Goal: Task Accomplishment & Management: Complete application form

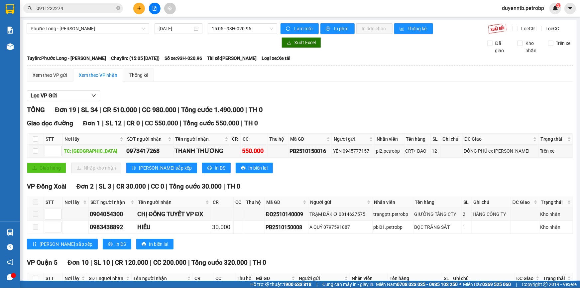
scroll to position [362, 0]
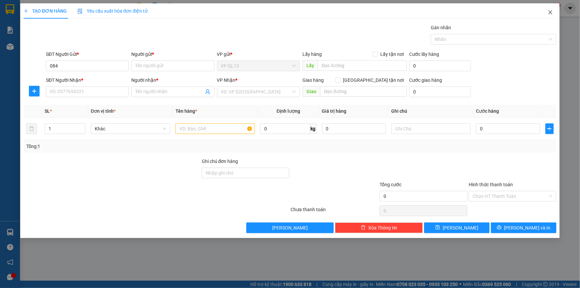
click at [552, 12] on icon "close" at bounding box center [550, 12] width 5 height 5
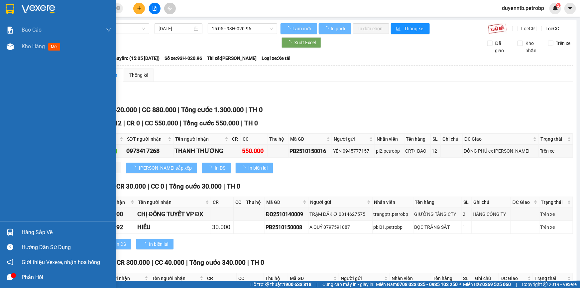
click at [12, 231] on img at bounding box center [10, 232] width 7 height 7
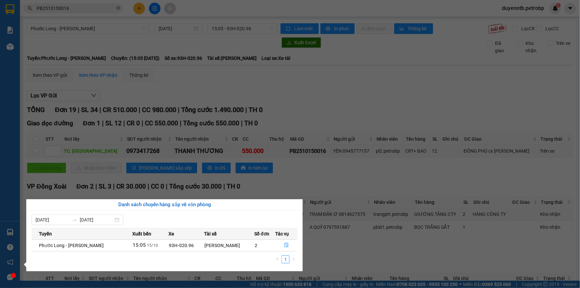
click at [193, 31] on section "Kết quả tìm kiếm ( 1 ) Bộ lọc Mã ĐH Trạng thái Món hàng Tổng cước Chưa cước Ngư…" at bounding box center [290, 144] width 580 height 288
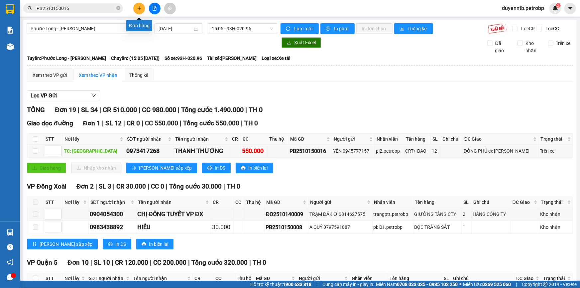
click at [139, 10] on icon "plus" at bounding box center [139, 8] width 5 height 5
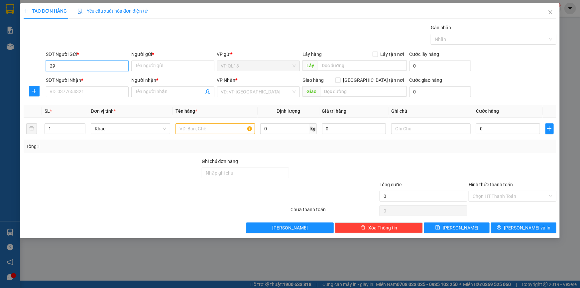
type input "2"
type input "0971772959"
click at [166, 69] on input "Người gửi *" at bounding box center [172, 66] width 83 height 11
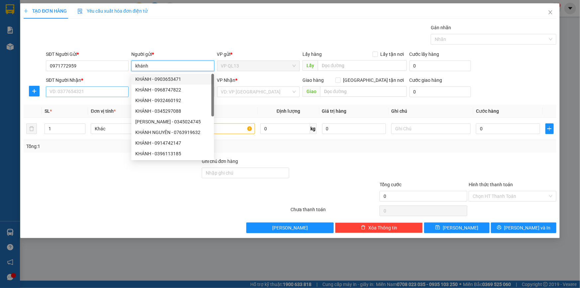
type input "khánh"
click at [95, 94] on input "SĐT Người Nhận *" at bounding box center [87, 91] width 83 height 11
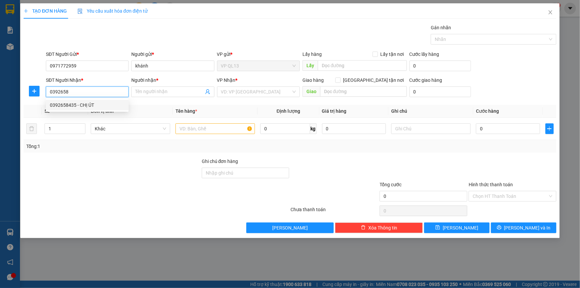
click at [96, 103] on div "0392658435 - CHỊ ÚT" at bounding box center [87, 104] width 75 height 7
type input "0392658435"
type input "CHỊ ÚT"
type input "30.000"
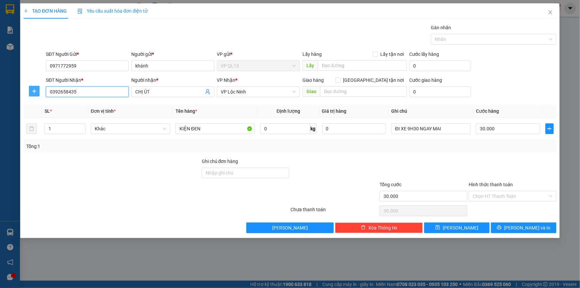
type input "0392658435"
click at [36, 93] on icon "plus" at bounding box center [34, 90] width 5 height 5
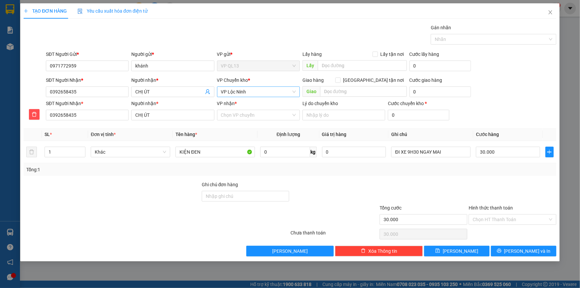
click at [237, 93] on span "VP Lộc Ninh" at bounding box center [258, 92] width 75 height 10
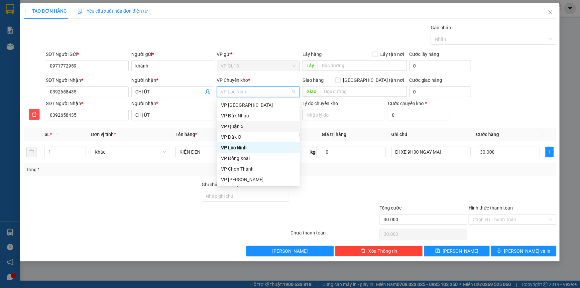
click at [205, 135] on th "Tên hàng *" at bounding box center [215, 134] width 85 height 13
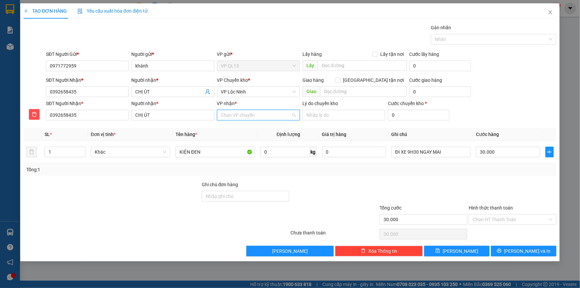
click at [232, 111] on input "VP nhận *" at bounding box center [256, 115] width 70 height 10
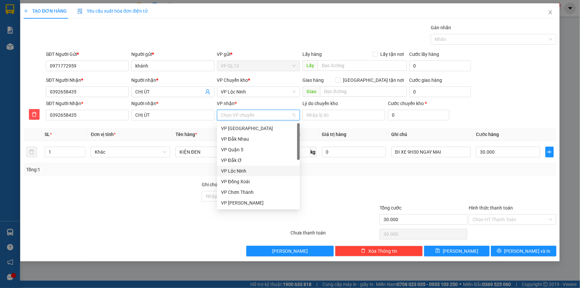
drag, startPoint x: 264, startPoint y: 171, endPoint x: 263, endPoint y: 168, distance: 3.4
click at [263, 171] on div "VP Lộc Ninh" at bounding box center [258, 170] width 75 height 7
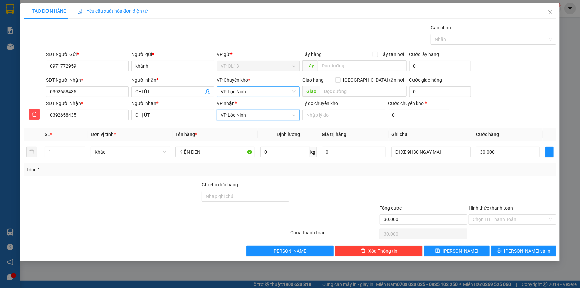
click at [250, 94] on span "VP Lộc Ninh" at bounding box center [258, 92] width 75 height 10
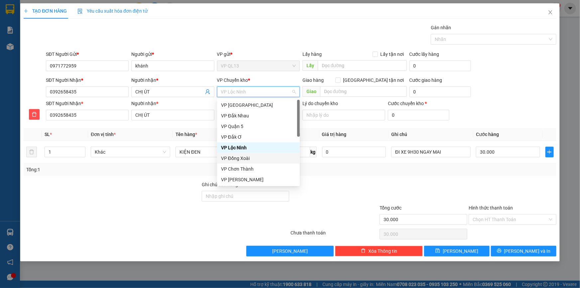
click at [241, 157] on div "VP Đồng Xoài" at bounding box center [258, 158] width 75 height 7
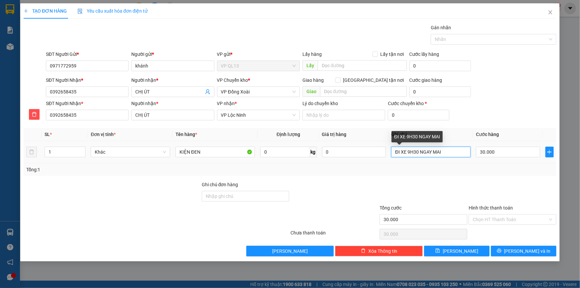
click at [462, 151] on input "ĐI XE 9H30 NGAY MAI" at bounding box center [430, 152] width 79 height 11
type input "Đ"
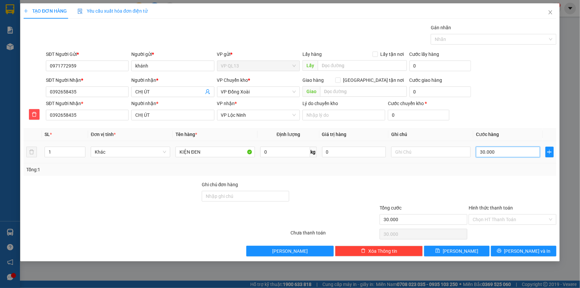
click at [496, 152] on input "30.000" at bounding box center [508, 152] width 64 height 11
type input "0"
type input "4"
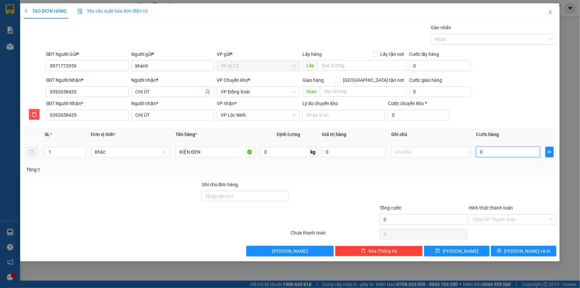
type input "4"
type input "04"
type input "40"
type input "040"
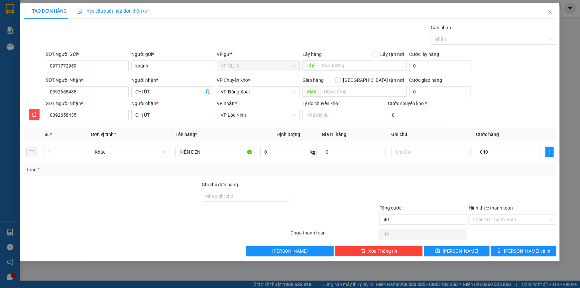
type input "40.000"
click at [493, 172] on div "Tổng: 1" at bounding box center [290, 169] width 528 height 7
click at [215, 153] on input "KIỆN ĐEN" at bounding box center [215, 152] width 79 height 11
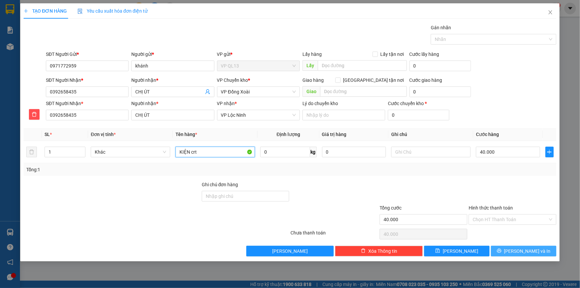
type input "KIỆN crt"
click at [520, 251] on span "Lưu và In" at bounding box center [527, 250] width 47 height 7
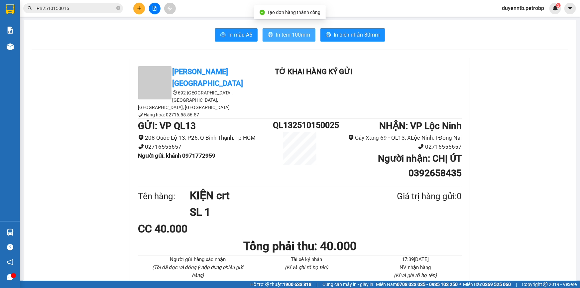
click at [265, 36] on button "In tem 100mm" at bounding box center [289, 34] width 53 height 13
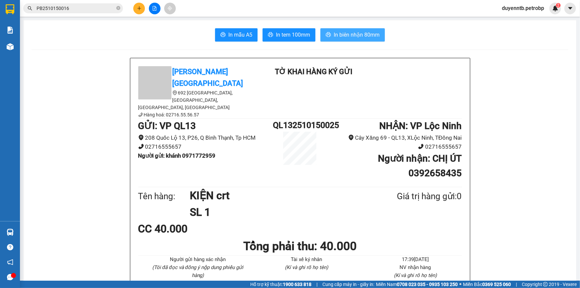
scroll to position [40, 0]
click at [136, 5] on button at bounding box center [139, 9] width 12 height 12
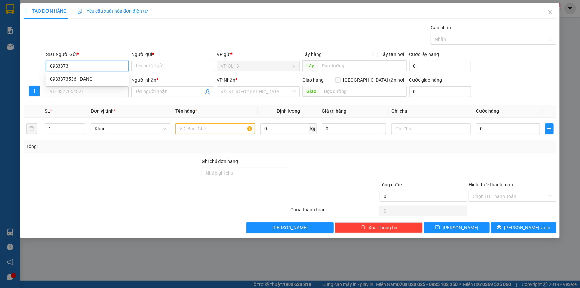
click at [108, 75] on div "0933373536 - ĐĂNG" at bounding box center [87, 78] width 75 height 7
type input "0933373536"
type input "ĐĂNG"
type input "0984904884"
type input "MỸ TRANG"
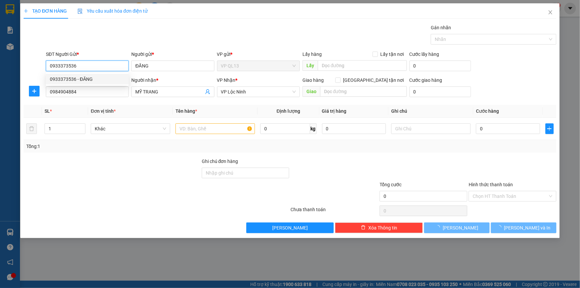
type input "90.000"
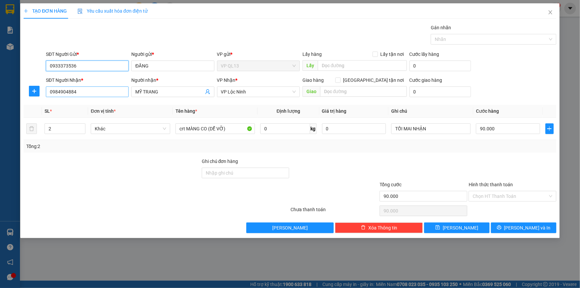
type input "0933373536"
click at [105, 92] on input "0984904884" at bounding box center [87, 91] width 83 height 11
type input "0961315531"
click at [164, 88] on input "MỸ TRANG" at bounding box center [169, 91] width 68 height 7
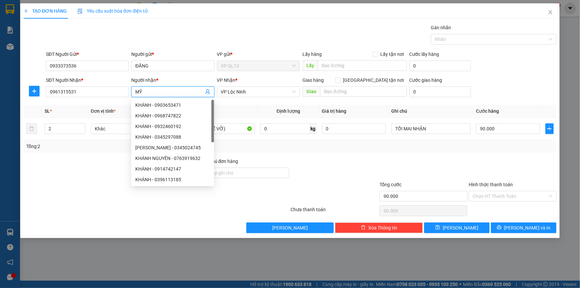
type input "M"
click at [232, 93] on span "VP Lộc Ninh" at bounding box center [258, 92] width 75 height 10
type input "sport"
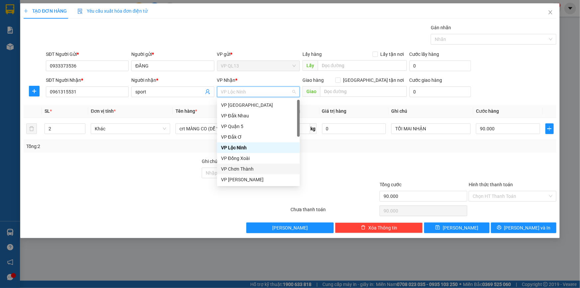
type input "p"
click at [245, 104] on div "VP [GEOGRAPHIC_DATA]" at bounding box center [258, 104] width 75 height 7
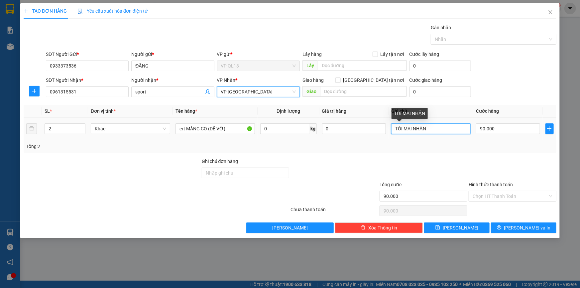
click at [435, 127] on input "TỐI MAI NHẬN" at bounding box center [430, 128] width 79 height 11
type input "T"
type input "22h đi"
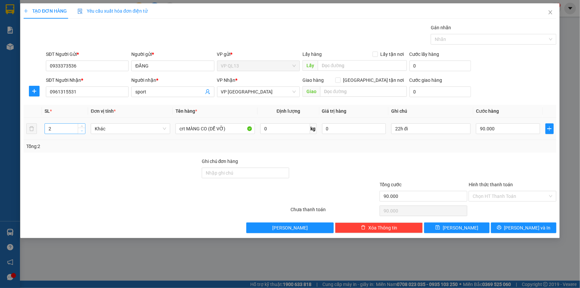
type input "1"
click at [80, 132] on span "down" at bounding box center [82, 131] width 4 height 4
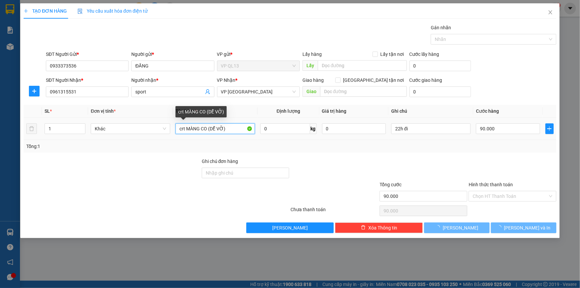
click at [233, 130] on input "crt MÀNG CO (DỄ VỠ)" at bounding box center [215, 128] width 79 height 11
type input "0"
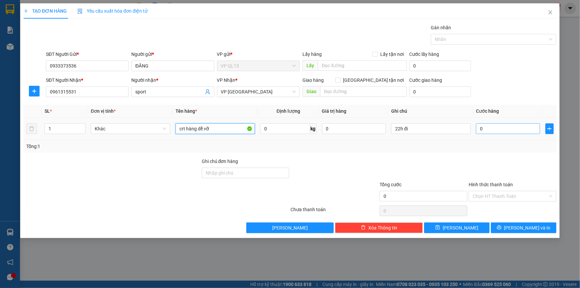
type input "crt hàng dễ vỡ"
click at [495, 124] on input "0" at bounding box center [508, 128] width 64 height 11
type input "4"
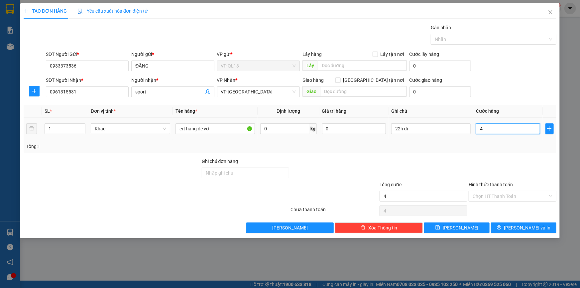
type input "40"
type input "40.000"
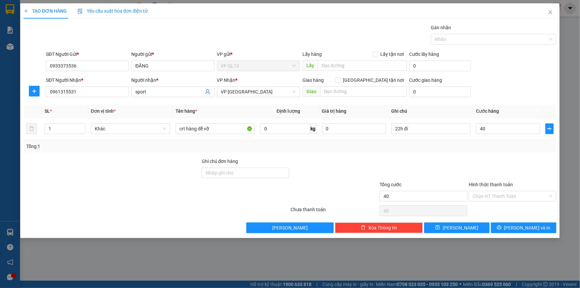
type input "40.000"
click at [500, 150] on div "Tổng: 1" at bounding box center [290, 146] width 533 height 13
click at [520, 229] on span "Lưu và In" at bounding box center [527, 227] width 47 height 7
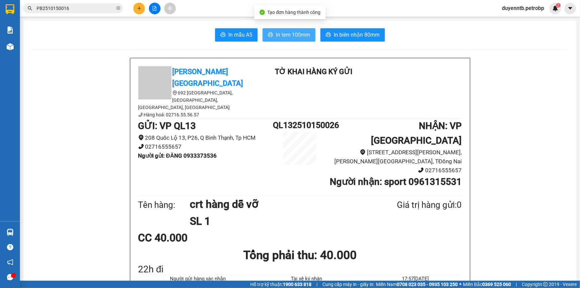
click at [281, 32] on span "In tem 100mm" at bounding box center [293, 35] width 34 height 8
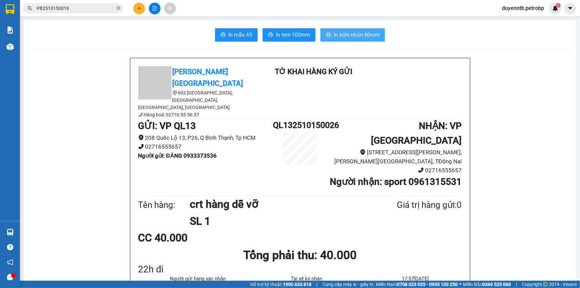
click at [370, 36] on span "In biên nhận 80mm" at bounding box center [357, 35] width 46 height 8
click at [376, 246] on h1 "Tổng phải thu: 40.000" at bounding box center [300, 255] width 324 height 18
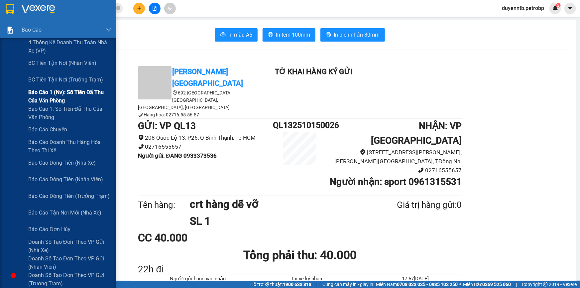
click at [67, 91] on span "Báo cáo 1 (nv): Số tiền đã thu của văn phòng" at bounding box center [69, 96] width 83 height 17
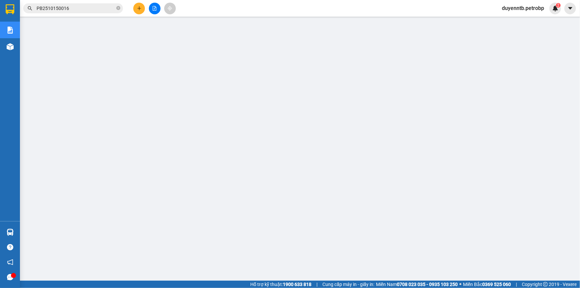
click at [135, 9] on button at bounding box center [139, 9] width 12 height 12
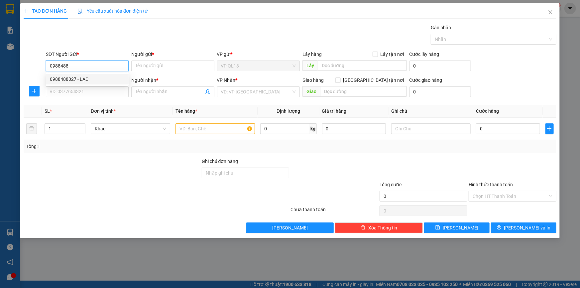
click at [99, 80] on div "0988488027 - LẠC" at bounding box center [87, 78] width 75 height 7
type input "0988488027"
type input "LẠC"
type input "0978021345"
type input "SƯƠNG"
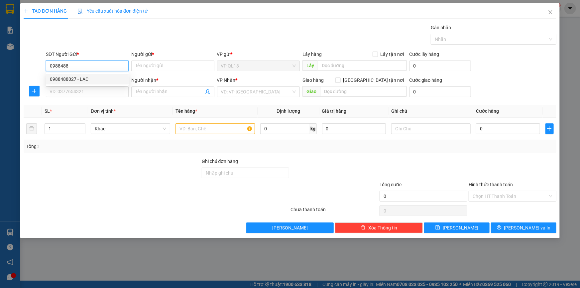
type input "CẦU 25"
type input "300.000"
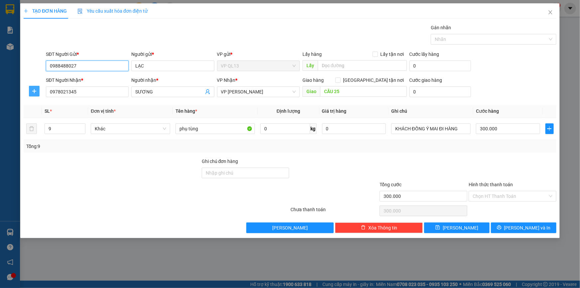
type input "0988488027"
click at [32, 90] on icon "plus" at bounding box center [34, 90] width 5 height 5
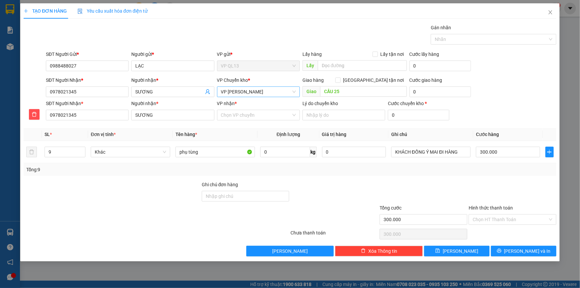
click at [255, 92] on span "VP Đức Liễu" at bounding box center [258, 92] width 75 height 10
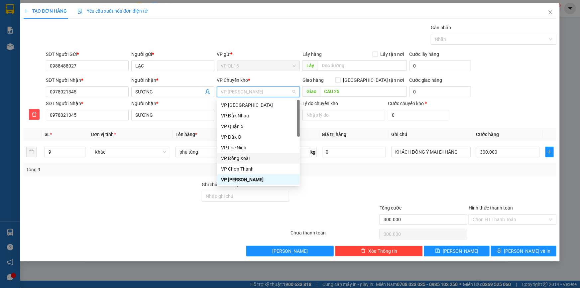
click at [242, 158] on div "VP Đồng Xoài" at bounding box center [258, 158] width 75 height 7
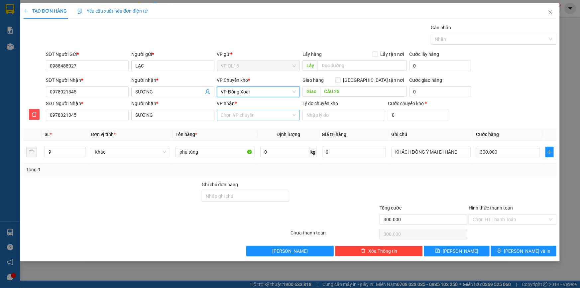
click at [227, 119] on input "VP nhận *" at bounding box center [256, 115] width 70 height 10
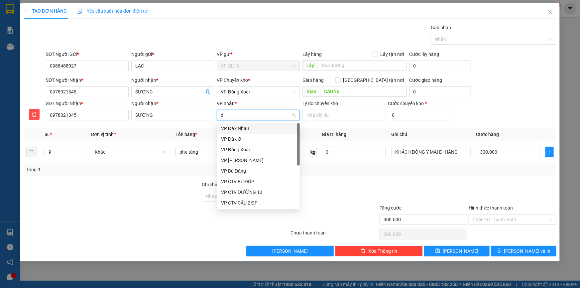
type input "d"
type input "đu"
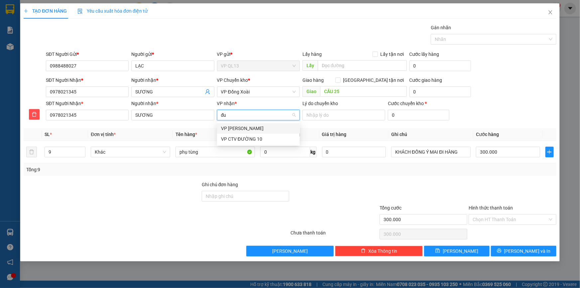
click at [235, 124] on div "VP Đức Liễu" at bounding box center [258, 128] width 83 height 11
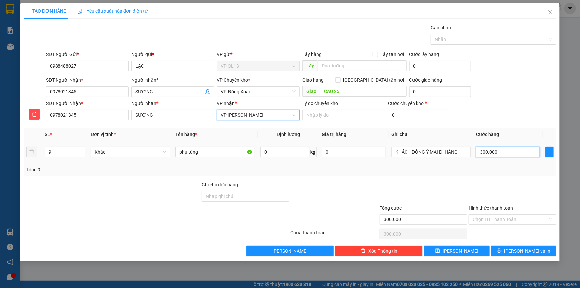
click at [509, 152] on input "300.000" at bounding box center [508, 152] width 64 height 11
type input "0"
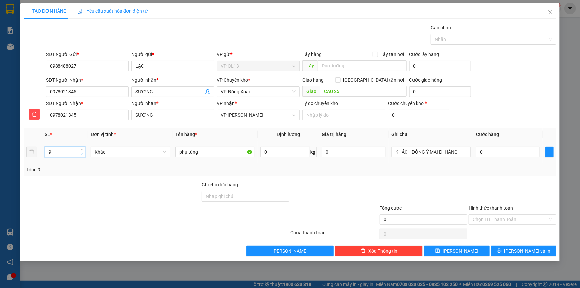
click at [82, 154] on icon "down" at bounding box center [82, 154] width 2 height 2
click at [81, 154] on icon "down" at bounding box center [82, 154] width 2 height 1
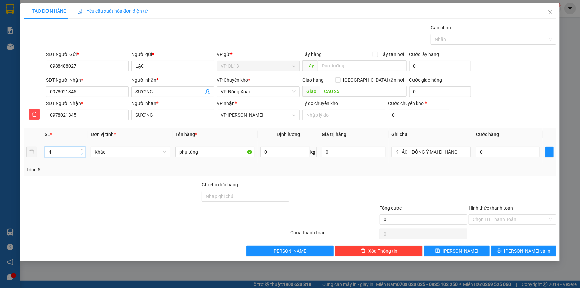
click at [81, 154] on icon "down" at bounding box center [82, 154] width 2 height 1
type input "1"
click at [81, 154] on icon "down" at bounding box center [82, 154] width 2 height 1
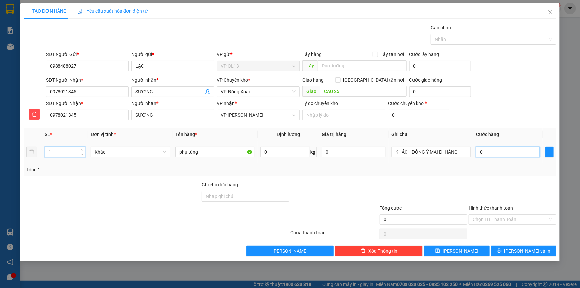
click at [511, 152] on input "0" at bounding box center [508, 152] width 64 height 11
type input "5"
type input "50"
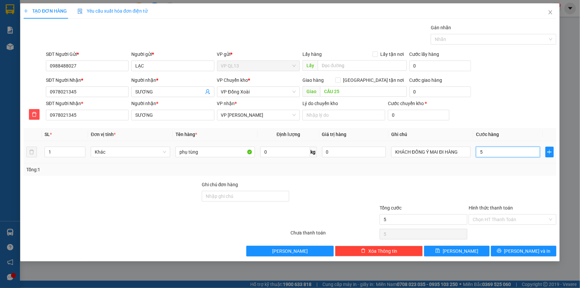
type input "50"
type input "5"
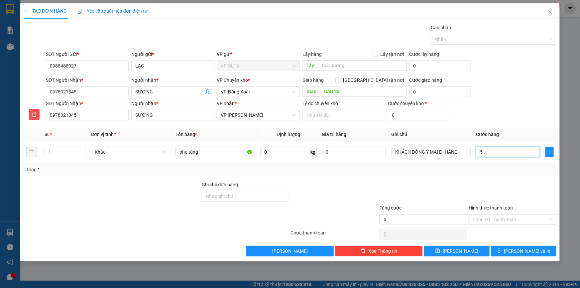
type input "0"
type input "6"
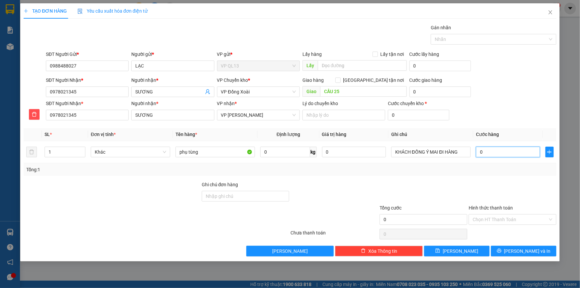
type input "06"
type input "60"
type input "060"
type input "60.000"
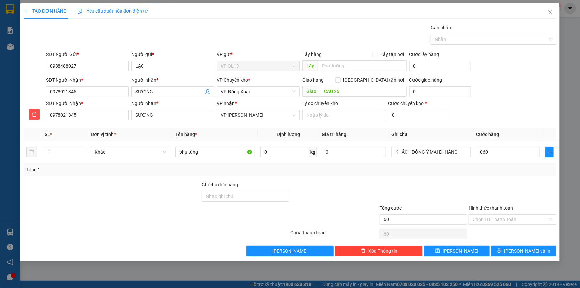
type input "60.000"
click at [488, 192] on div at bounding box center [512, 192] width 89 height 23
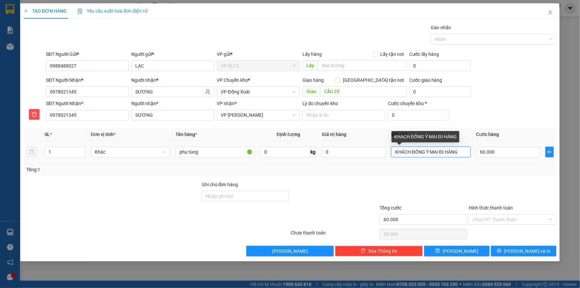
click at [461, 155] on input "KHÁCH ĐỒNG Ý MAI ĐI HÀNG" at bounding box center [430, 152] width 79 height 11
click at [456, 151] on input "KHÁCH ĐỒNG Ý MAI ĐI HÀNG 45 kí" at bounding box center [430, 152] width 79 height 11
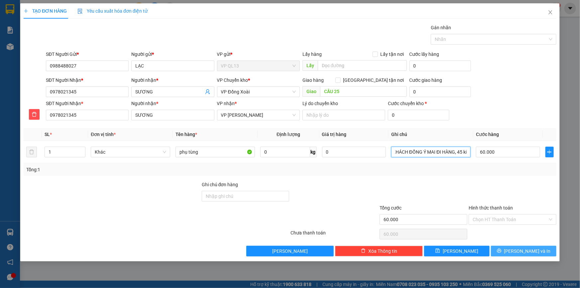
type input "KHÁCH ĐỒNG Ý MAI ĐI HÀNG, 45 kí"
click at [532, 253] on span "Lưu và In" at bounding box center [527, 250] width 47 height 7
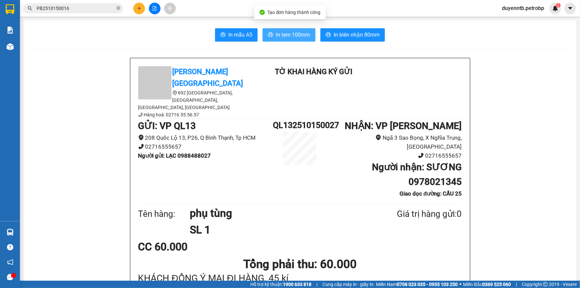
click at [272, 34] on button "In tem 100mm" at bounding box center [289, 34] width 53 height 13
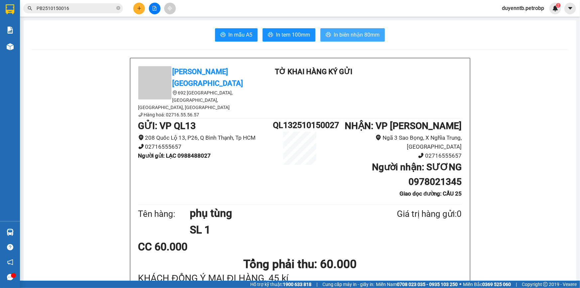
click at [364, 36] on span "In biên nhận 80mm" at bounding box center [357, 35] width 46 height 8
click at [354, 39] on span "In biên nhận 80mm" at bounding box center [357, 35] width 46 height 8
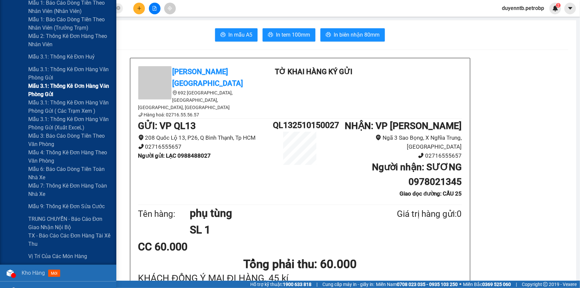
scroll to position [362, 0]
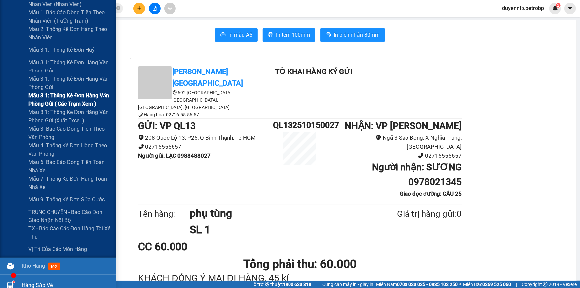
click at [61, 103] on span "Mẫu 3.1: Thống kê đơn hàng văn phòng gửi ( các trạm xem )" at bounding box center [69, 99] width 83 height 17
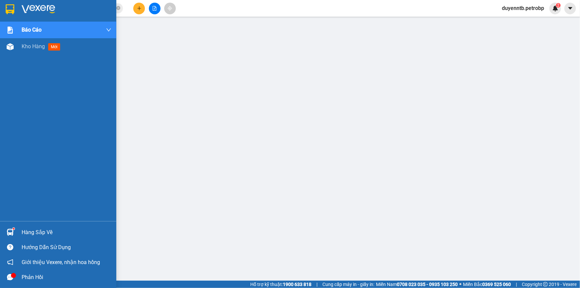
click at [0, 227] on div "Hàng sắp về" at bounding box center [58, 232] width 116 height 15
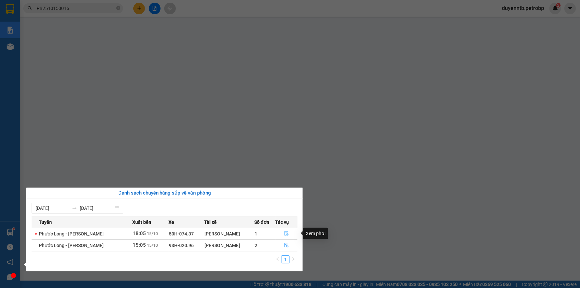
click at [285, 233] on icon "file-done" at bounding box center [287, 233] width 4 height 5
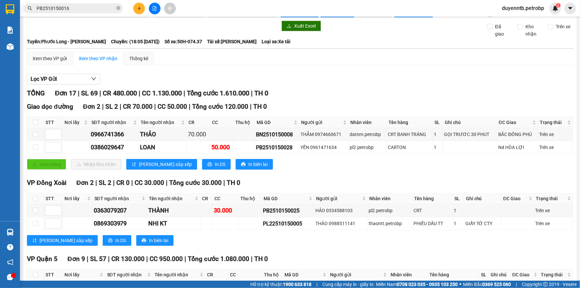
scroll to position [30, 0]
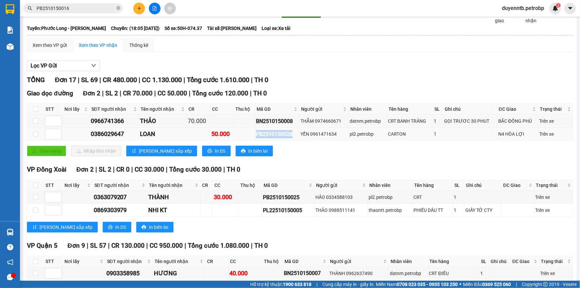
drag, startPoint x: 292, startPoint y: 133, endPoint x: 255, endPoint y: 136, distance: 37.7
click at [256, 136] on div "PB2510150028" at bounding box center [277, 134] width 42 height 8
copy div "PB2510150028"
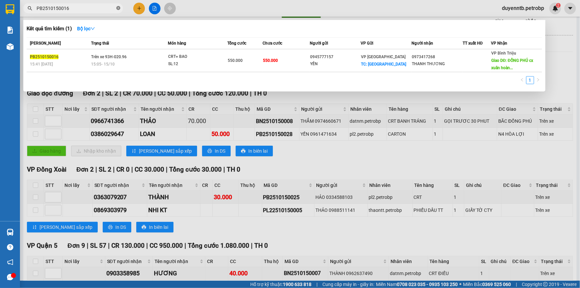
click at [118, 9] on icon "close-circle" at bounding box center [118, 8] width 4 height 4
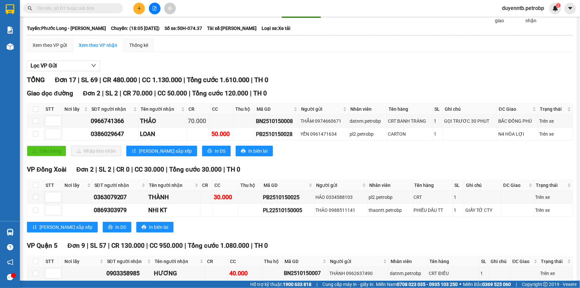
paste input "PB2510150028"
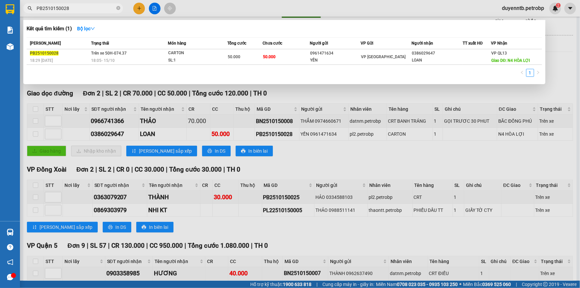
type input "PB2510150028"
click at [238, 110] on div at bounding box center [290, 144] width 580 height 288
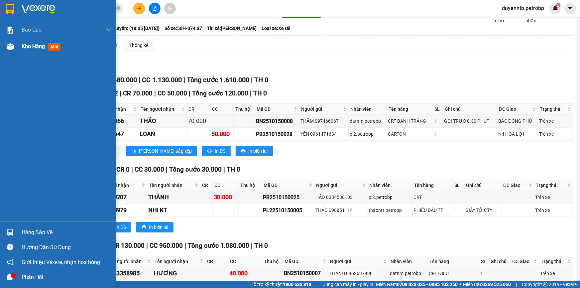
click at [22, 54] on div "Kho hàng mới" at bounding box center [67, 46] width 90 height 17
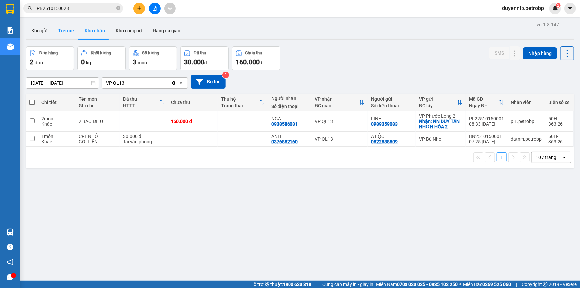
click at [61, 28] on button "Trên xe" at bounding box center [66, 31] width 27 height 16
type input "01/10/2025 – 15/10/2025"
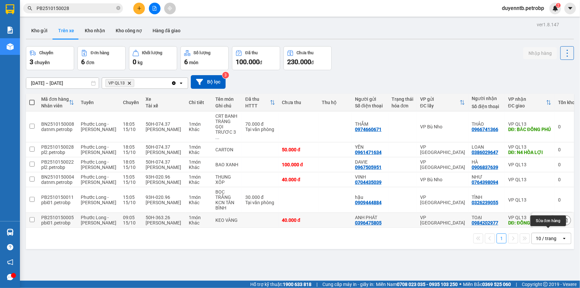
click at [551, 222] on icon at bounding box center [553, 220] width 5 height 5
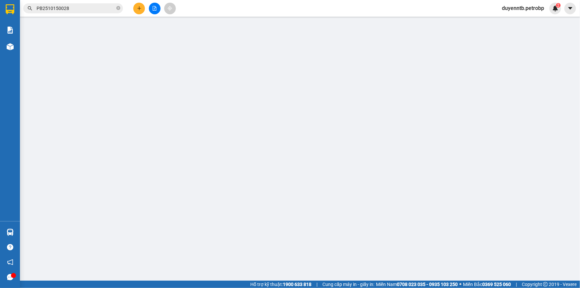
type input "0396475805"
type input "ANH PHÁT"
type input "0984202977"
type input "TOẠI"
type input "ĐỒNG PHÚ"
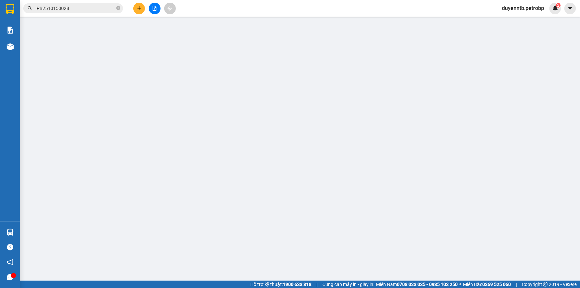
type input "40.000"
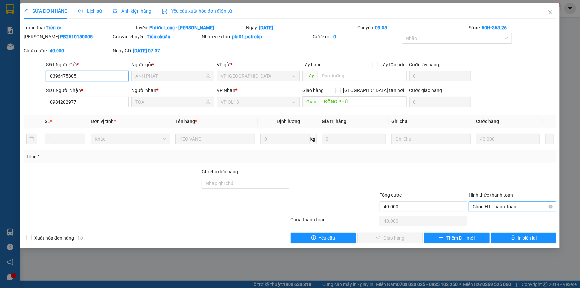
click at [515, 204] on span "Chọn HT Thanh Toán" at bounding box center [513, 207] width 80 height 10
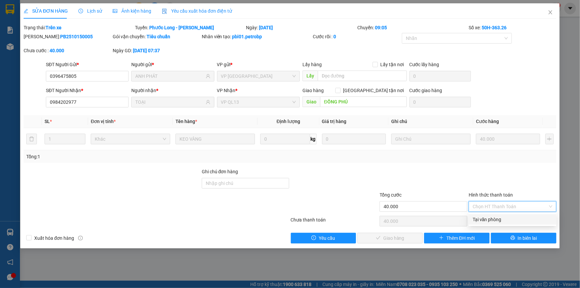
click at [501, 219] on div "Tại văn phòng" at bounding box center [513, 219] width 80 height 7
type input "0"
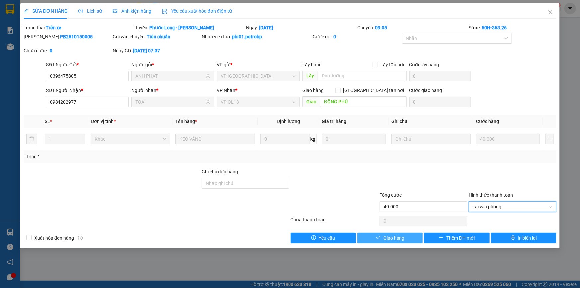
click at [409, 241] on button "Giao hàng" at bounding box center [390, 238] width 66 height 11
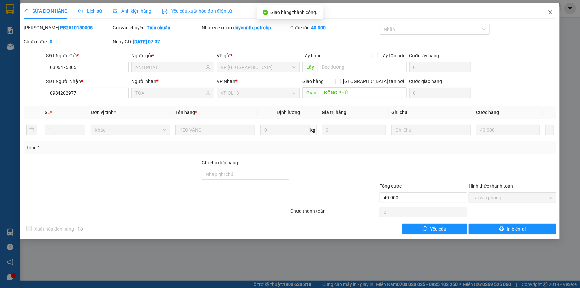
click at [554, 10] on span "Close" at bounding box center [550, 12] width 19 height 19
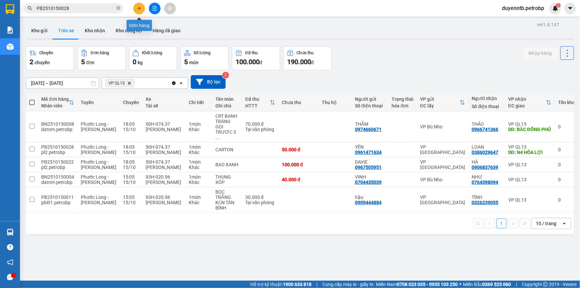
click at [138, 9] on icon "plus" at bounding box center [139, 8] width 5 height 5
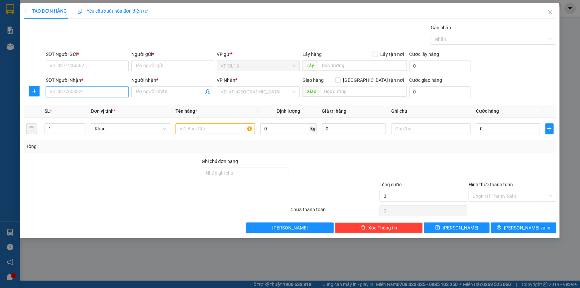
click at [74, 94] on input "SĐT Người Nhận *" at bounding box center [87, 91] width 83 height 11
type input "0918147979"
click at [91, 65] on input "SĐT Người Gửi *" at bounding box center [87, 66] width 83 height 11
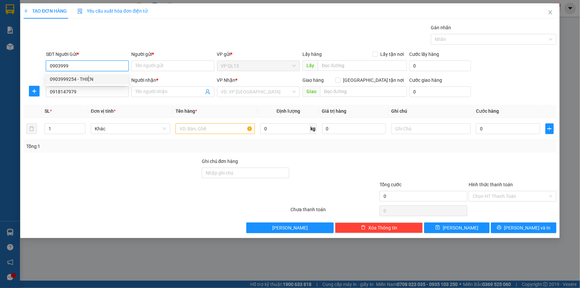
click at [95, 78] on div "0903999254 - THIỆN" at bounding box center [87, 78] width 75 height 7
type input "0903999254"
type input "THIỆN"
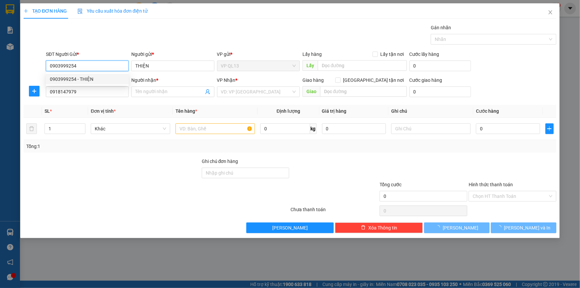
type input "40.000"
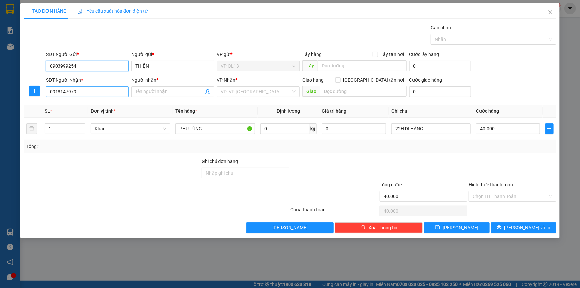
type input "0903999254"
click at [98, 95] on input "0918147979" at bounding box center [87, 91] width 83 height 11
click at [170, 97] on div "Người nhận * Tên người nhận" at bounding box center [172, 87] width 83 height 23
click at [170, 95] on input "Người nhận *" at bounding box center [169, 91] width 68 height 7
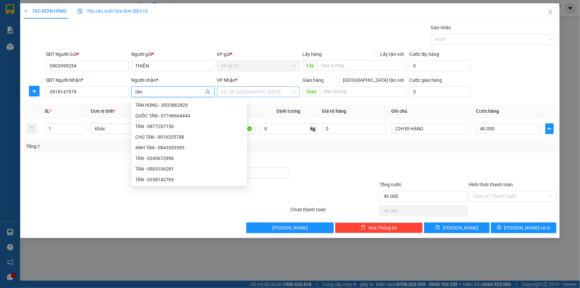
type input "tân"
click at [234, 90] on input "search" at bounding box center [256, 92] width 70 height 10
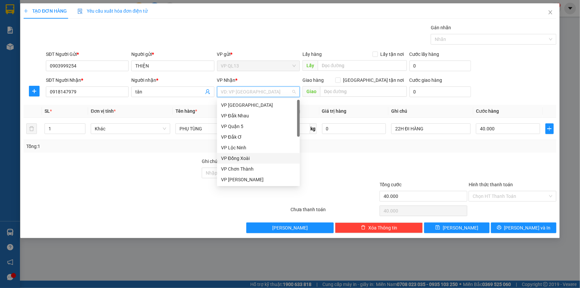
click at [257, 157] on div "VP Đồng Xoài" at bounding box center [258, 158] width 75 height 7
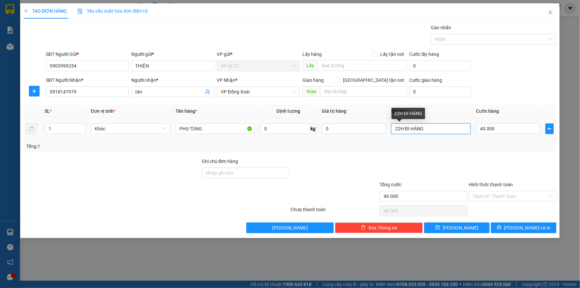
click at [426, 130] on input "22H ĐI HÀNG" at bounding box center [430, 128] width 79 height 11
type input "2"
type input "mai 9h đi"
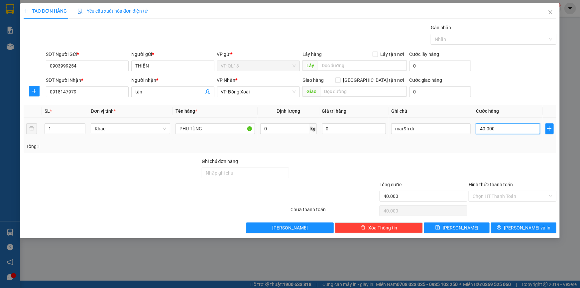
click at [496, 129] on input "40.000" at bounding box center [508, 128] width 64 height 11
type input "0"
type input "3"
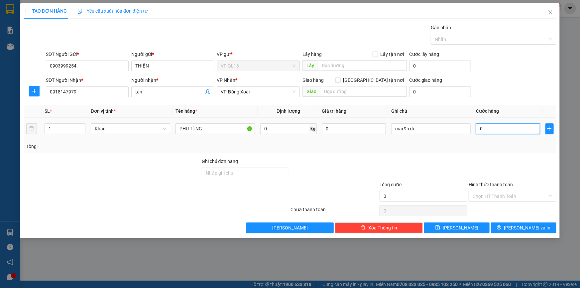
type input "3"
type input "03"
type input "30"
type input "030"
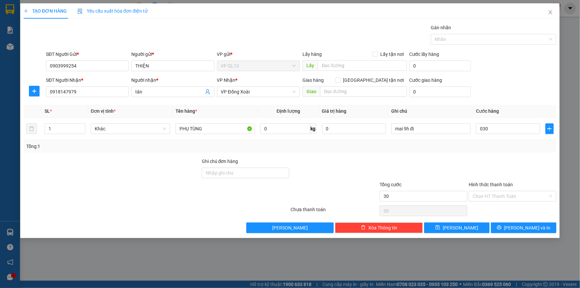
type input "30.000"
click at [486, 147] on div "Tổng: 1" at bounding box center [290, 146] width 528 height 7
click at [371, 90] on input "text" at bounding box center [363, 91] width 87 height 11
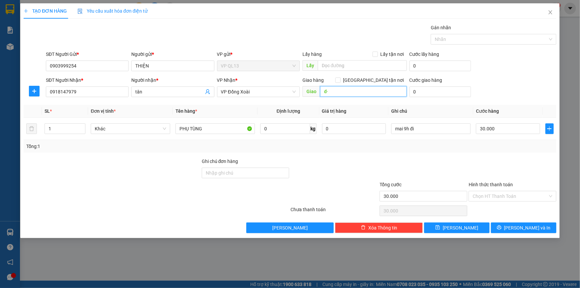
type input "d"
type input "đồng phú"
click at [507, 225] on button "Lưu và In" at bounding box center [524, 227] width 66 height 11
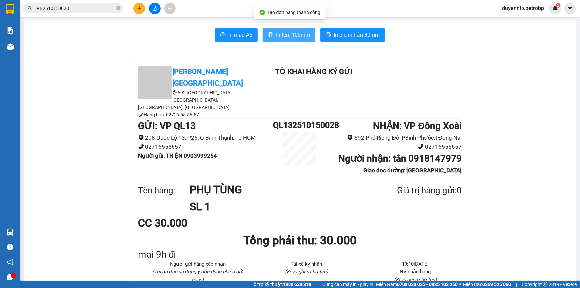
click at [277, 30] on button "In tem 100mm" at bounding box center [289, 34] width 53 height 13
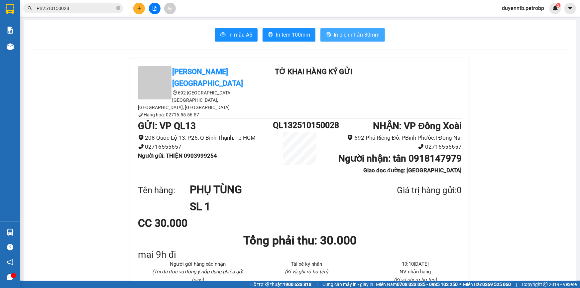
click at [326, 33] on icon "printer" at bounding box center [328, 34] width 5 height 5
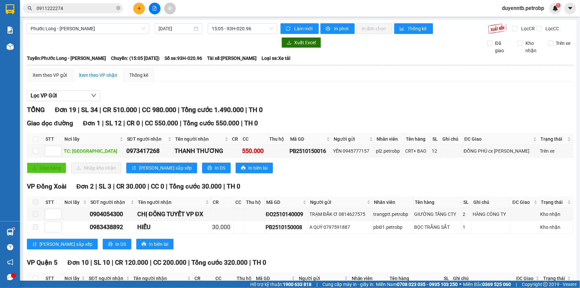
scroll to position [362, 0]
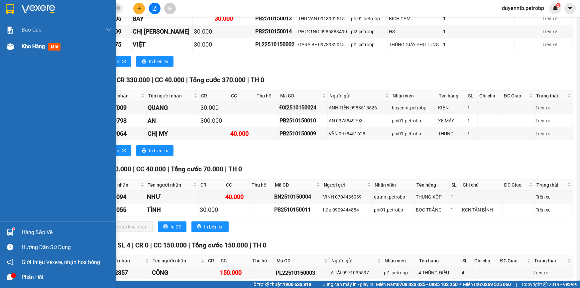
click at [8, 45] on img at bounding box center [10, 46] width 7 height 7
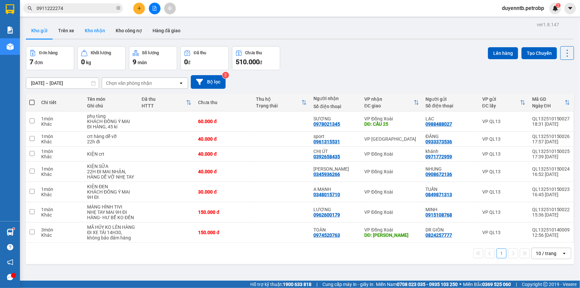
click at [103, 30] on button "Kho nhận" at bounding box center [94, 31] width 31 height 16
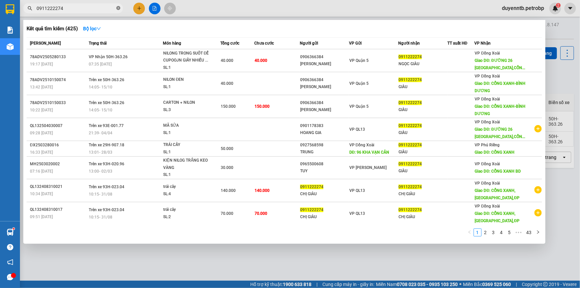
click at [118, 7] on icon "close-circle" at bounding box center [118, 8] width 4 height 4
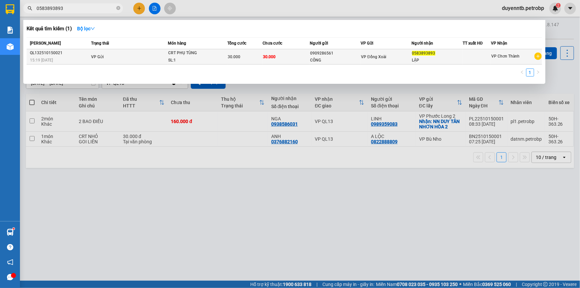
type input "0583893893"
click at [181, 58] on div "SL: 1" at bounding box center [193, 60] width 50 height 7
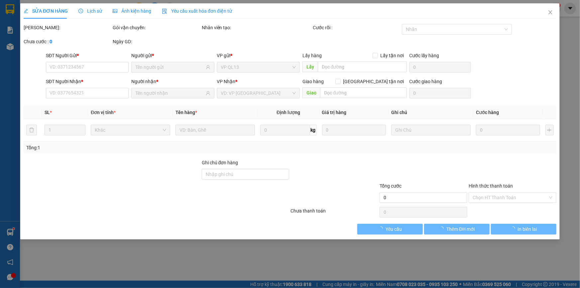
type input "0909286561"
type input "0583893893"
type input "30.000"
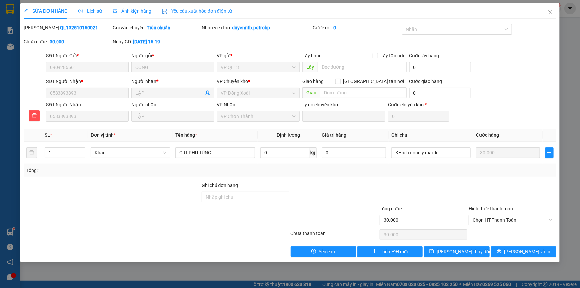
click at [82, 10] on icon "clock-circle" at bounding box center [80, 11] width 5 height 5
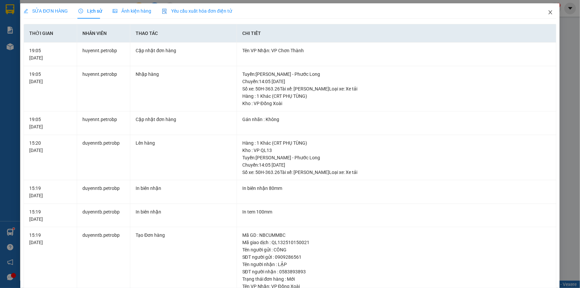
click at [548, 10] on icon "close" at bounding box center [550, 12] width 5 height 5
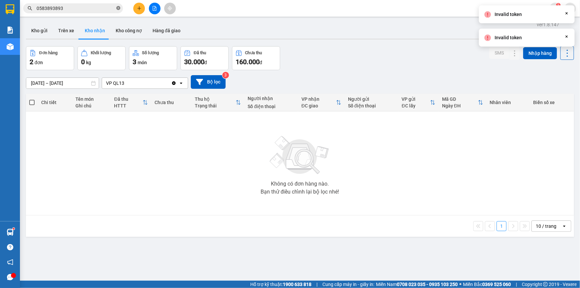
click at [118, 8] on icon "close-circle" at bounding box center [118, 8] width 4 height 4
type input "H"
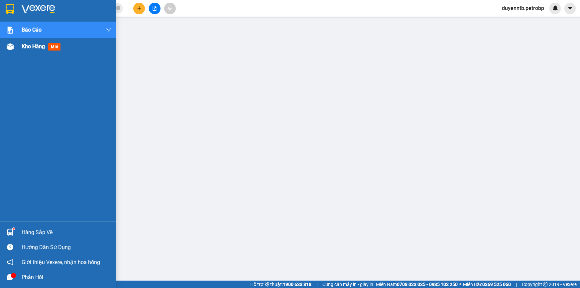
click at [17, 47] on div "Kho hàng mới" at bounding box center [58, 46] width 116 height 17
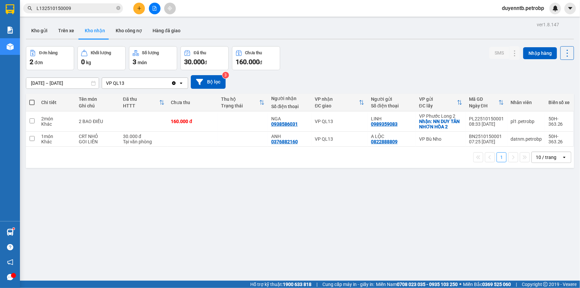
click at [156, 8] on icon "file-add" at bounding box center [154, 8] width 5 height 5
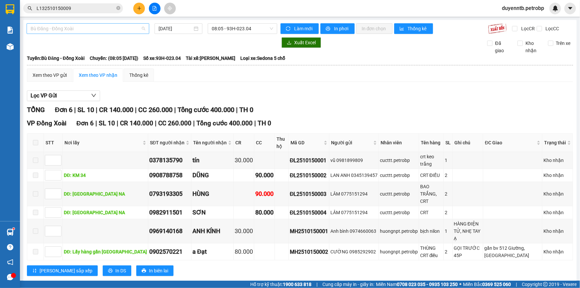
click at [78, 27] on span "Bù Đăng - Đồng Xoài" at bounding box center [88, 29] width 115 height 10
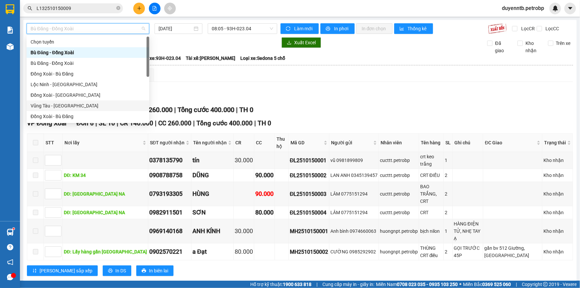
scroll to position [60, 0]
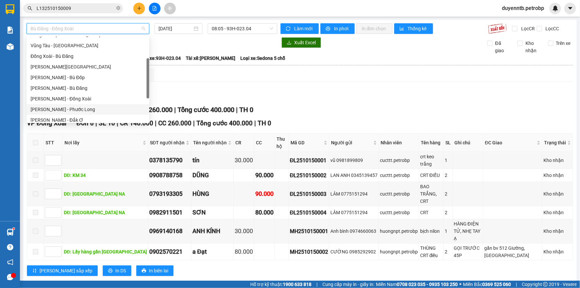
click at [81, 107] on div "[PERSON_NAME] - Phước Long" at bounding box center [88, 109] width 115 height 7
type input "[DATE]"
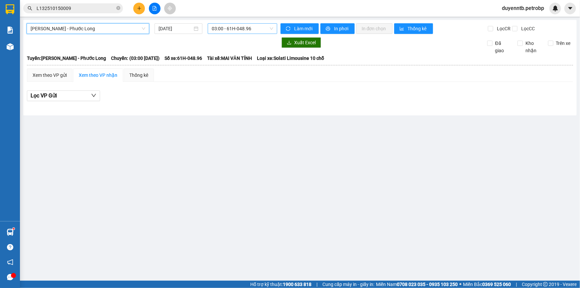
click at [233, 31] on span "03:00 - 61H-048.96" at bounding box center [243, 29] width 62 height 10
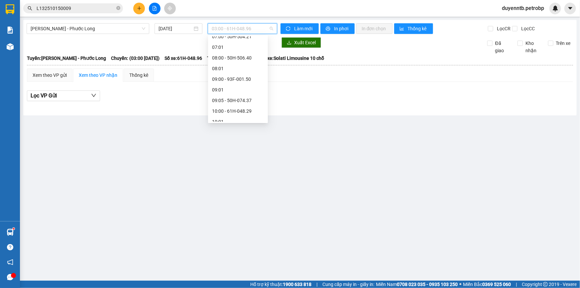
scroll to position [121, 0]
click at [241, 93] on div "09:05 - 50H-074.37" at bounding box center [238, 91] width 52 height 7
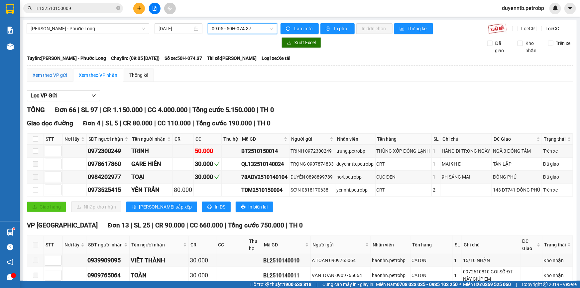
click at [53, 74] on div "Xem theo VP gửi" at bounding box center [50, 74] width 34 height 7
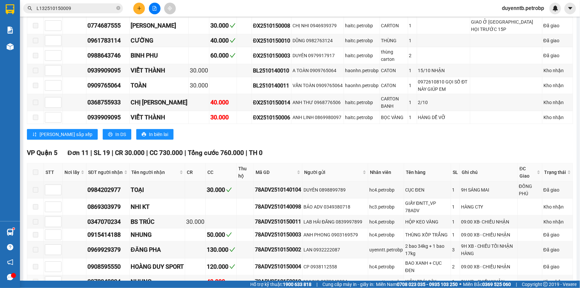
scroll to position [212, 0]
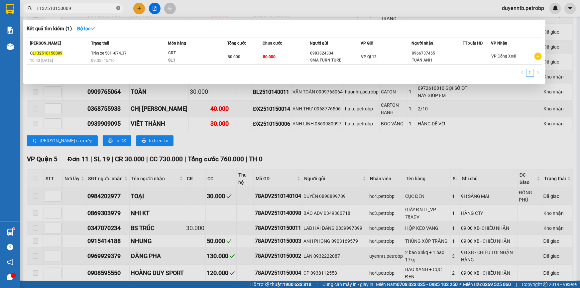
click at [118, 7] on icon "close-circle" at bounding box center [118, 8] width 4 height 4
